Goal: Information Seeking & Learning: Learn about a topic

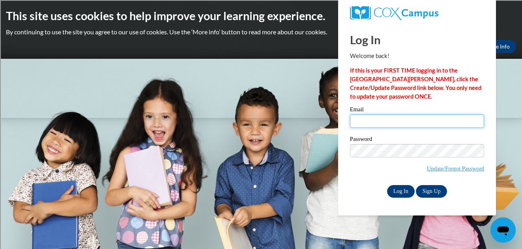
type input "janderson@shorewood.k12.wi.us"
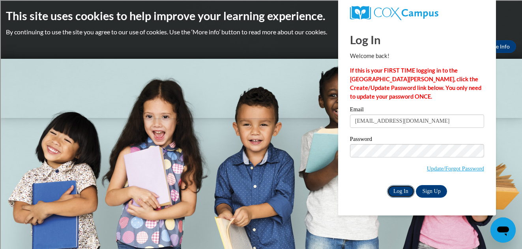
click at [401, 192] on input "Log In" at bounding box center [401, 191] width 28 height 13
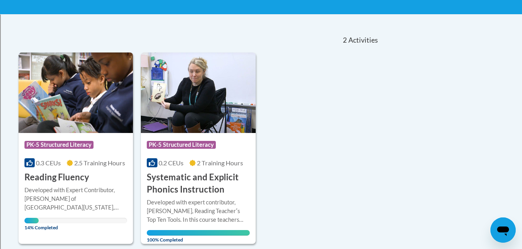
scroll to position [153, 0]
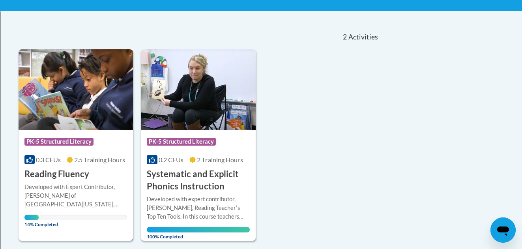
click at [79, 108] on img at bounding box center [76, 89] width 115 height 81
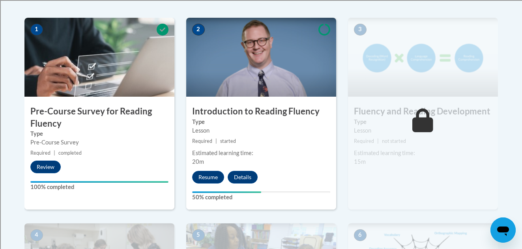
scroll to position [253, 0]
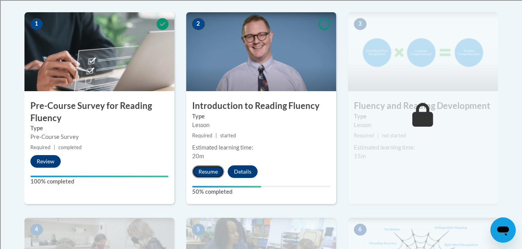
click at [212, 169] on button "Resume" at bounding box center [208, 171] width 32 height 13
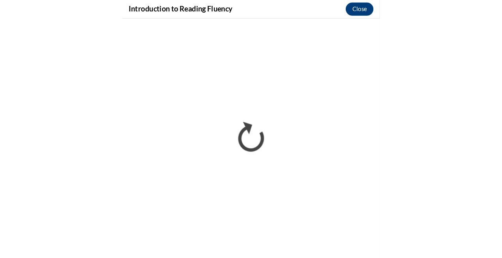
scroll to position [278, 0]
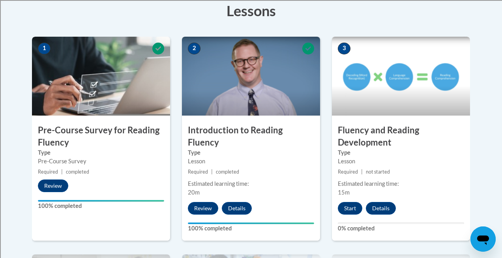
click at [387, 99] on img at bounding box center [401, 76] width 138 height 79
click at [350, 207] on button "Start" at bounding box center [350, 208] width 24 height 13
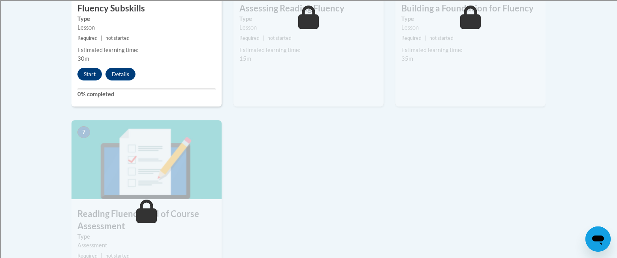
scroll to position [557, 0]
click at [90, 73] on button "Start" at bounding box center [89, 73] width 24 height 13
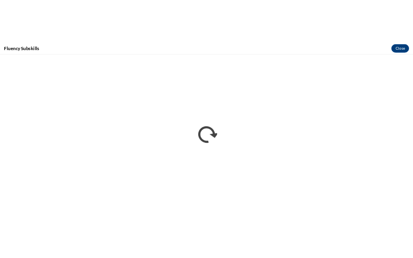
scroll to position [0, 0]
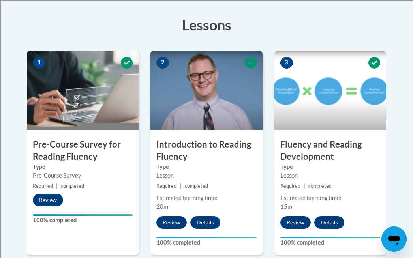
scroll to position [210, 0]
